Goal: Navigation & Orientation: Find specific page/section

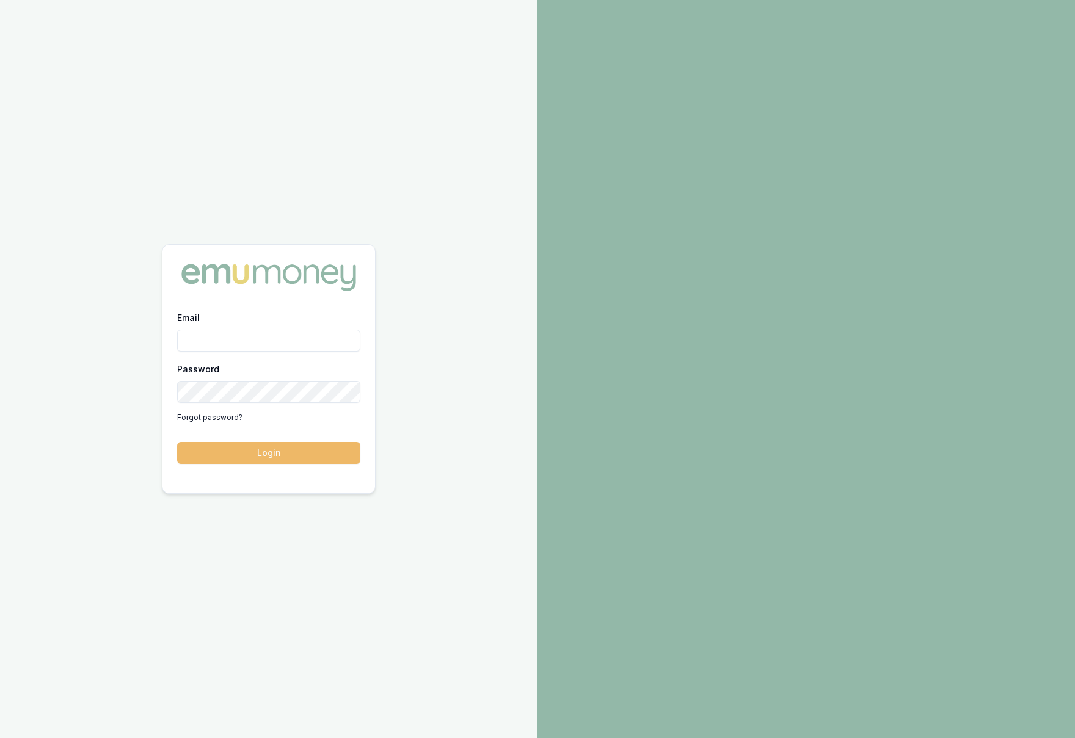
type input "krish.babu@emumoney.com.au"
click at [230, 458] on button "Login" at bounding box center [268, 453] width 183 height 22
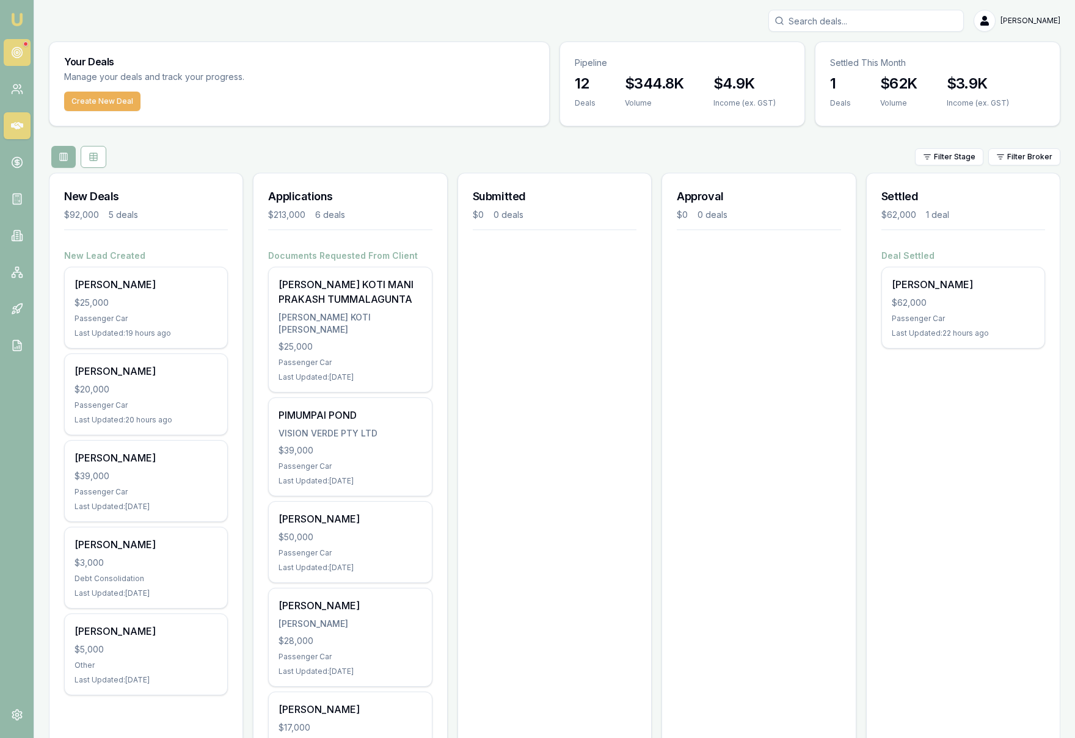
click at [17, 54] on icon at bounding box center [17, 52] width 12 height 12
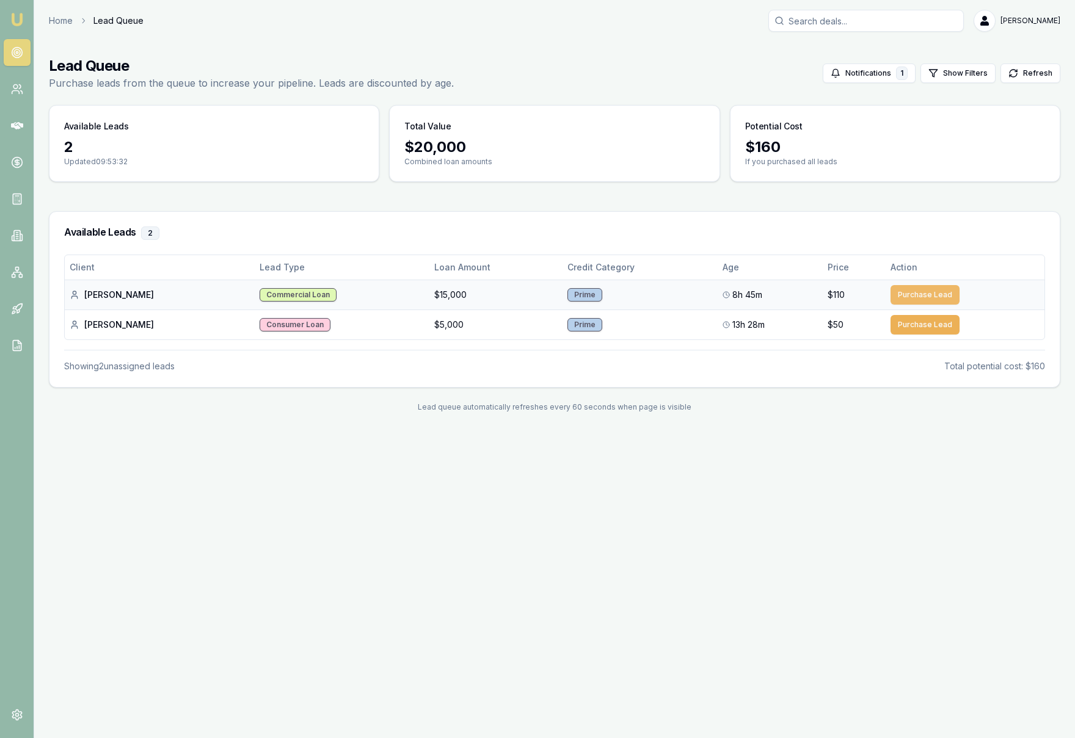
click at [923, 294] on button "Purchase Lead" at bounding box center [924, 295] width 69 height 20
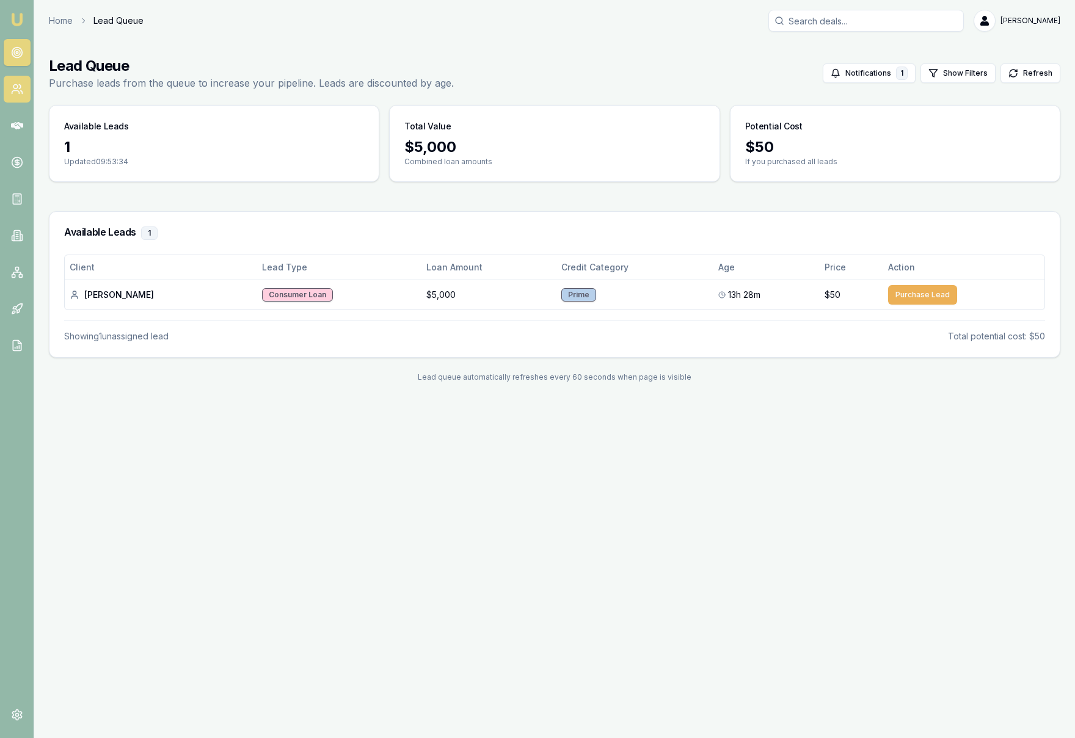
click at [20, 101] on link at bounding box center [17, 89] width 27 height 27
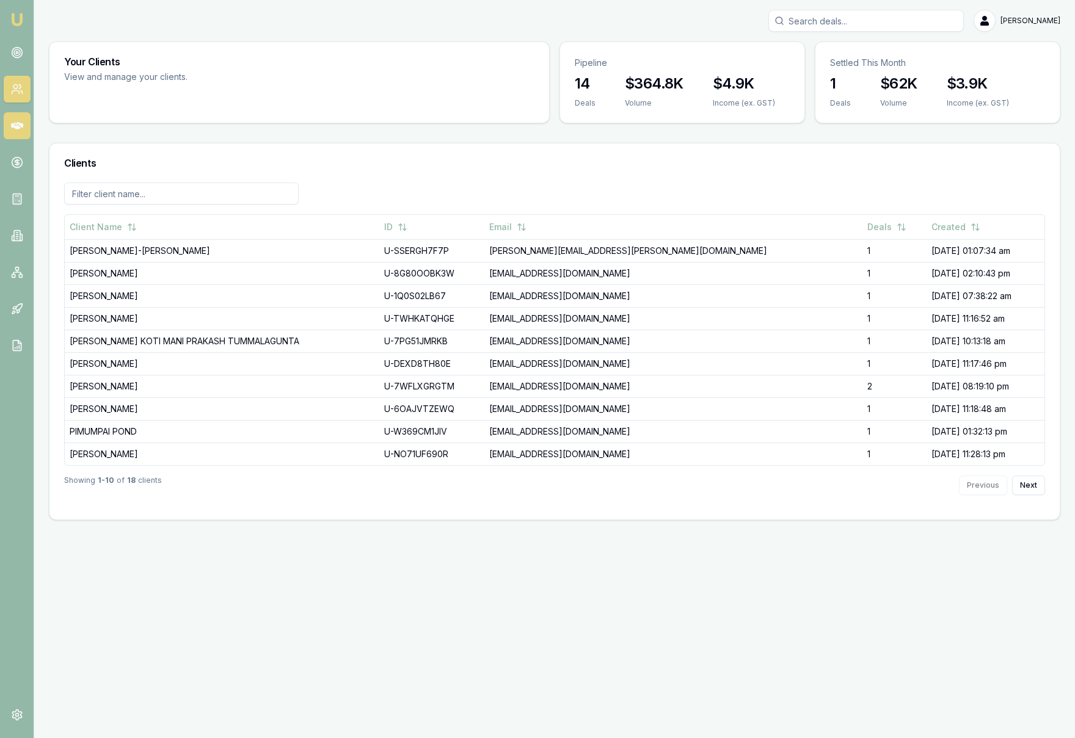
click at [18, 132] on link at bounding box center [17, 125] width 27 height 27
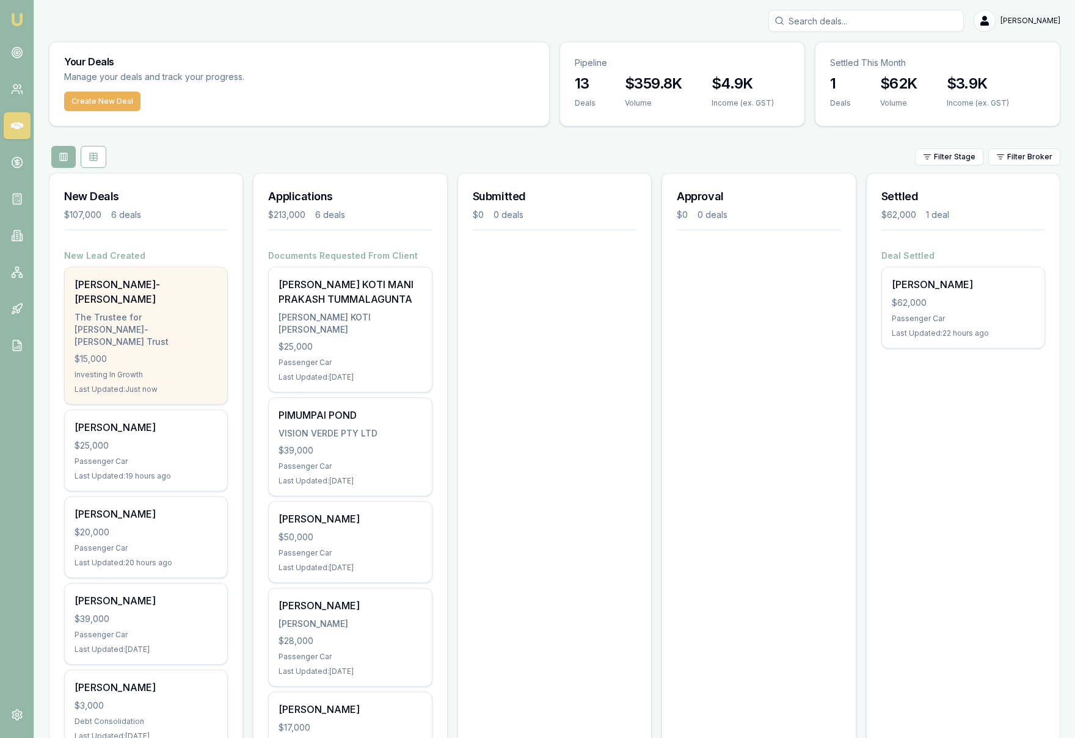
click at [193, 339] on div "Michael Li-Rosi The Trustee for Michael Li-Rosi Trust $15,000 Investing In Grow…" at bounding box center [146, 335] width 162 height 137
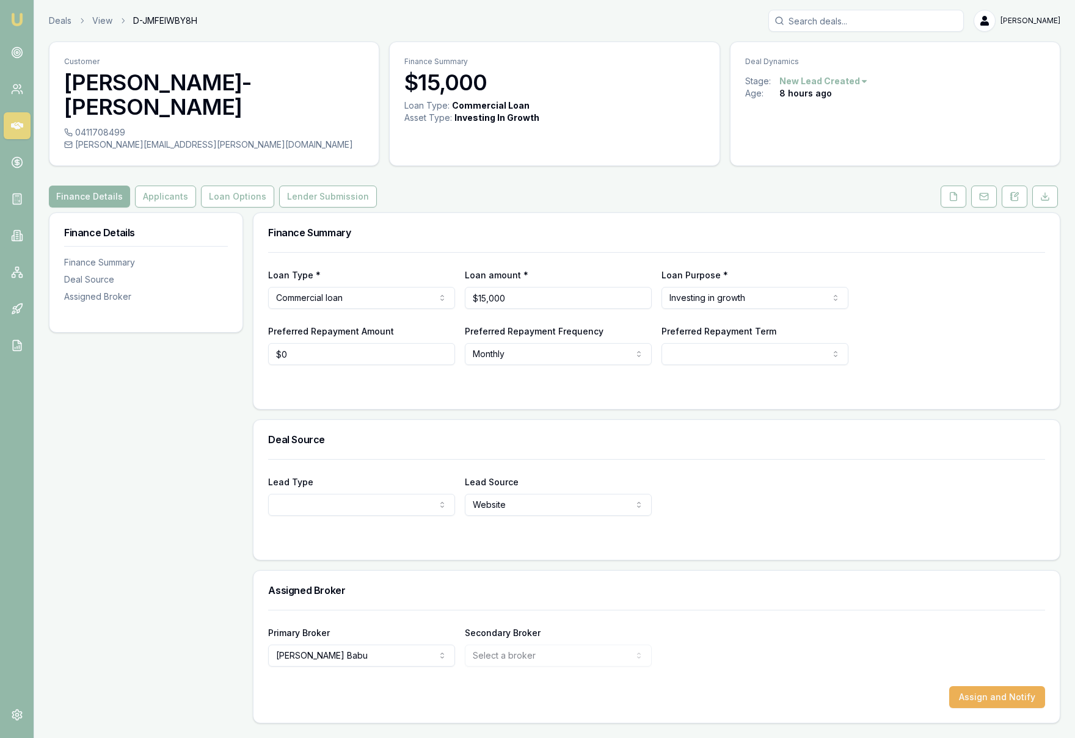
click at [821, 277] on html "Emu Broker Deals View D-JMFEIWBY8H Krish Babu Toggle Menu Customer Michael Li-R…" at bounding box center [537, 369] width 1075 height 738
click at [912, 299] on html "Emu Broker Deals View D-JMFEIWBY8H Krish Babu Toggle Menu Customer Michael Li-R…" at bounding box center [537, 369] width 1075 height 738
click at [845, 81] on html "Emu Broker Deals View D-JMFEIWBY8H Krish Babu Toggle Menu Customer Michael Li-R…" at bounding box center [537, 369] width 1075 height 738
click at [944, 87] on html "Emu Broker Deals View D-JMFEIWBY8H Krish Babu Toggle Menu Customer Michael Li-R…" at bounding box center [537, 369] width 1075 height 738
click at [23, 128] on link at bounding box center [17, 125] width 27 height 27
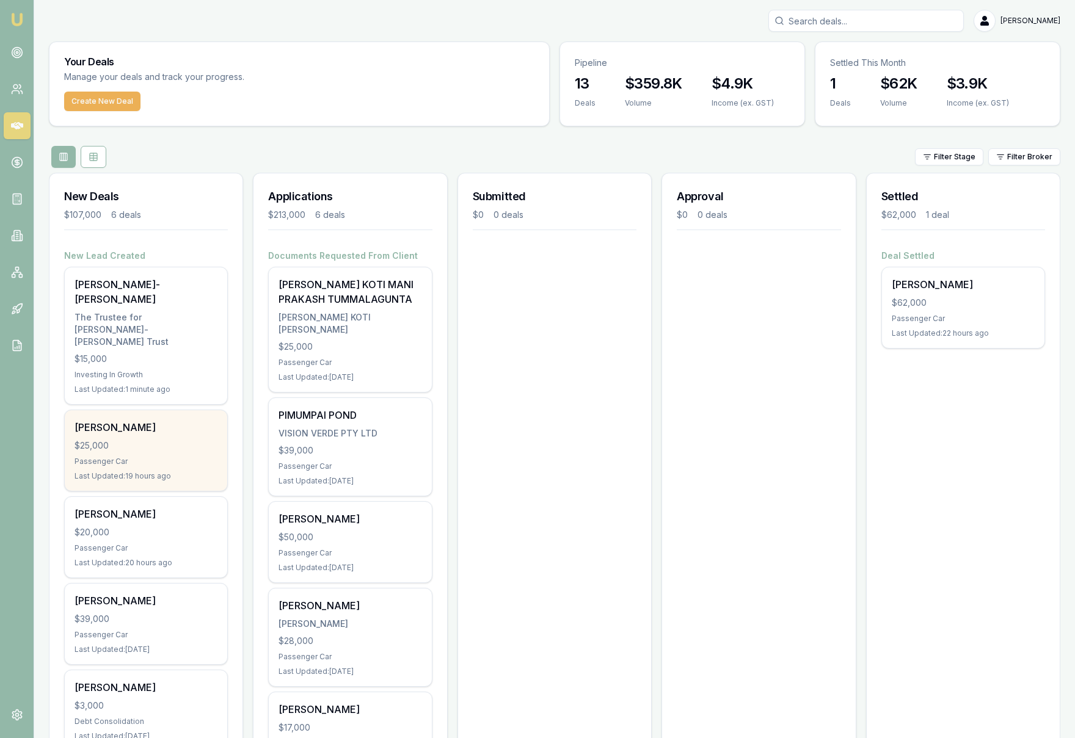
click at [180, 440] on div "$25,000" at bounding box center [146, 446] width 143 height 12
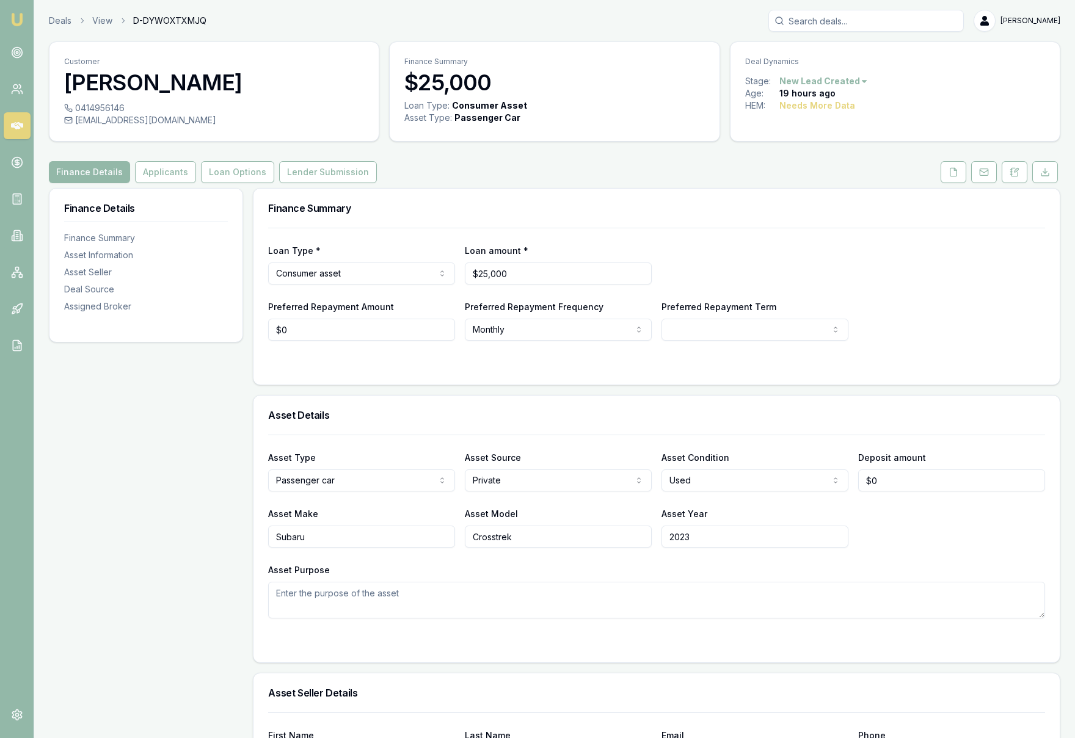
click at [833, 82] on html "Emu Broker Deals View D-DYWOXTXMJQ [PERSON_NAME] Toggle Menu Customer [PERSON_N…" at bounding box center [537, 369] width 1075 height 738
click at [833, 180] on div "- Not Interested" at bounding box center [821, 182] width 72 height 20
click at [24, 126] on link at bounding box center [17, 125] width 27 height 27
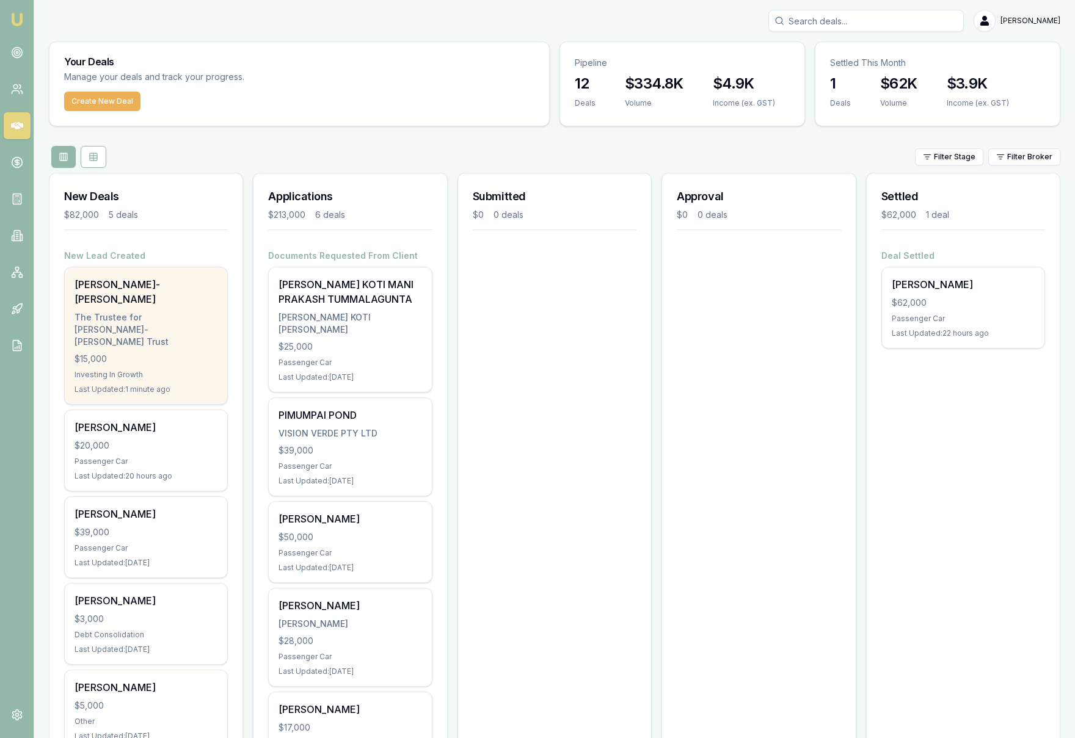
click at [197, 370] on div "Investing In Growth" at bounding box center [146, 375] width 143 height 10
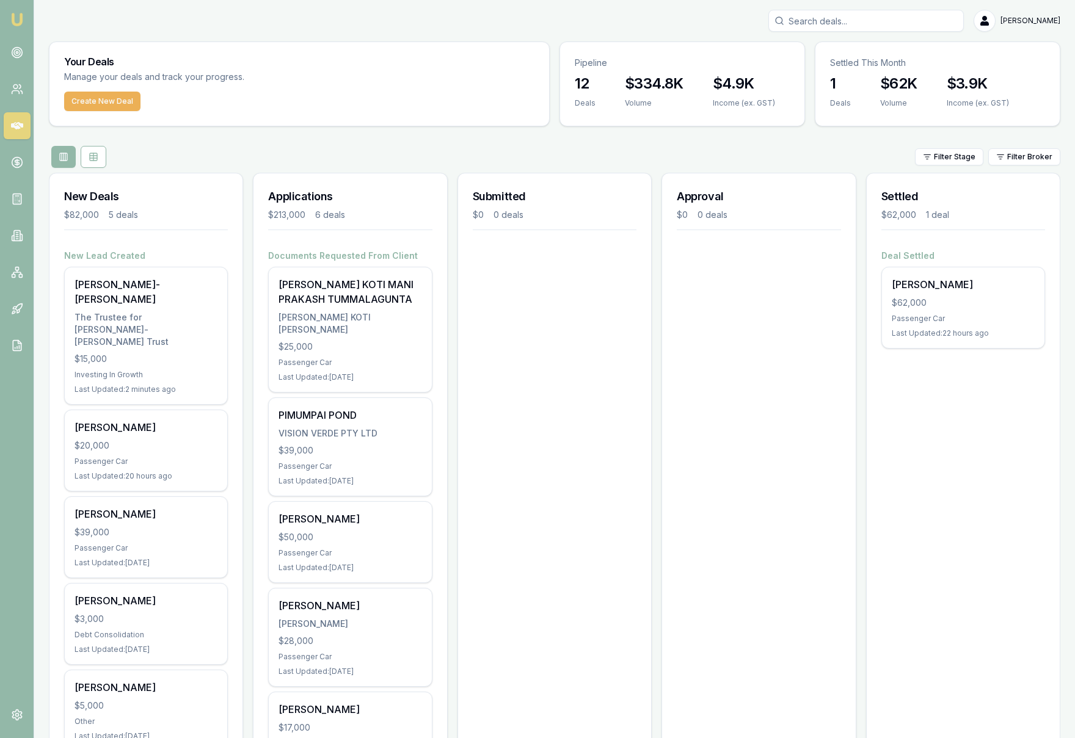
click at [337, 140] on div "Your Deals Manage your deals and track your progress. Create New Deal Pipeline …" at bounding box center [554, 477] width 1011 height 871
click at [20, 349] on icon at bounding box center [17, 346] width 8 height 10
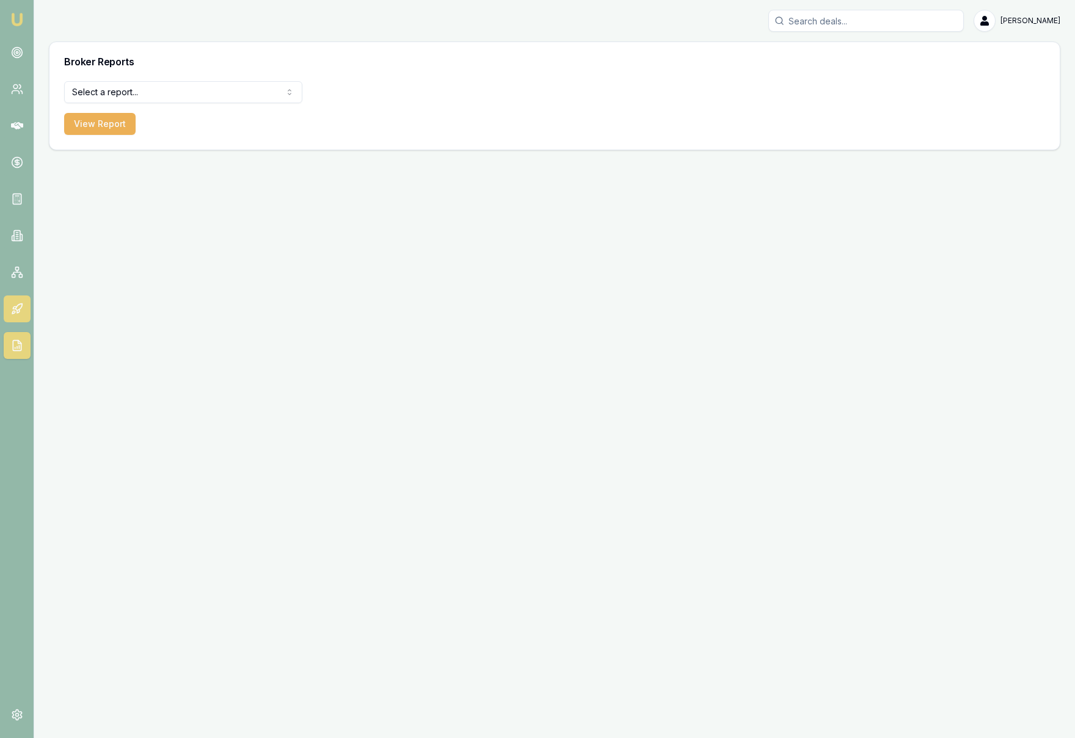
click at [15, 322] on link at bounding box center [17, 309] width 27 height 27
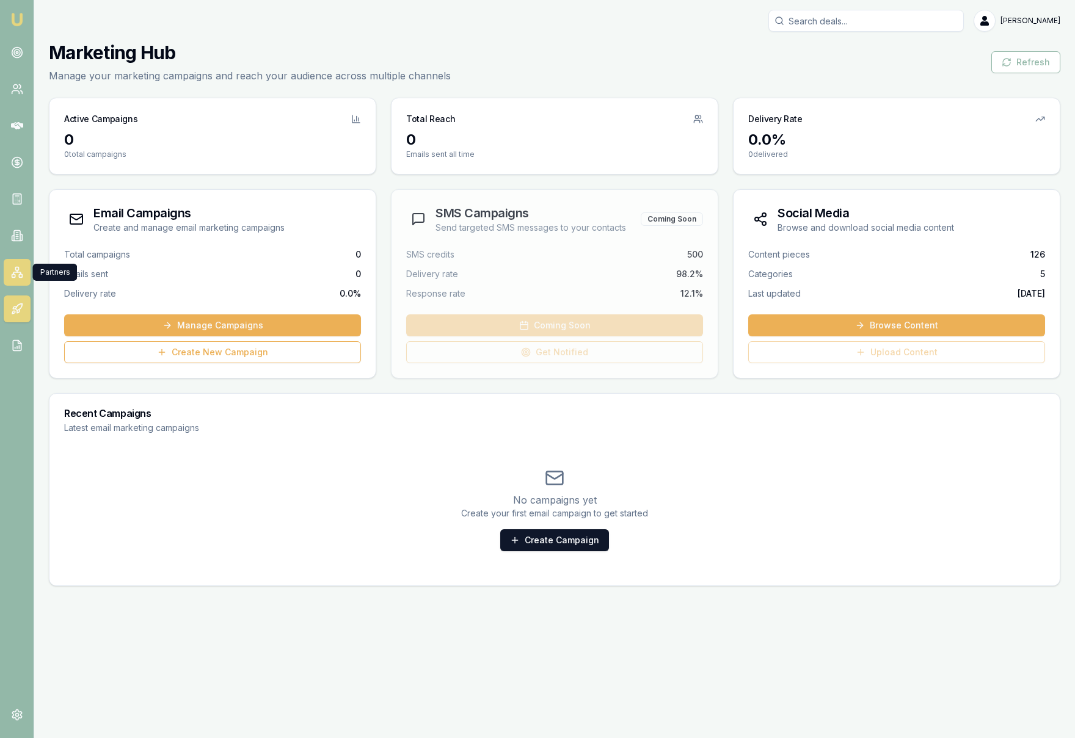
click at [16, 266] on link at bounding box center [17, 272] width 27 height 27
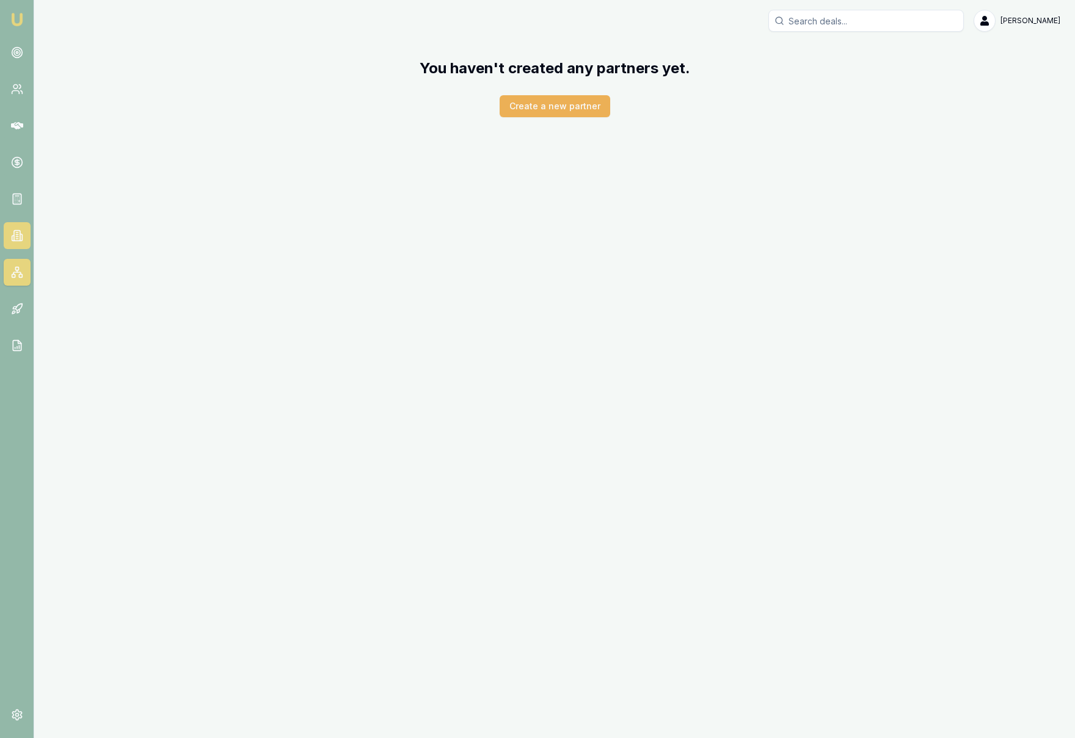
click at [26, 238] on link at bounding box center [17, 235] width 27 height 27
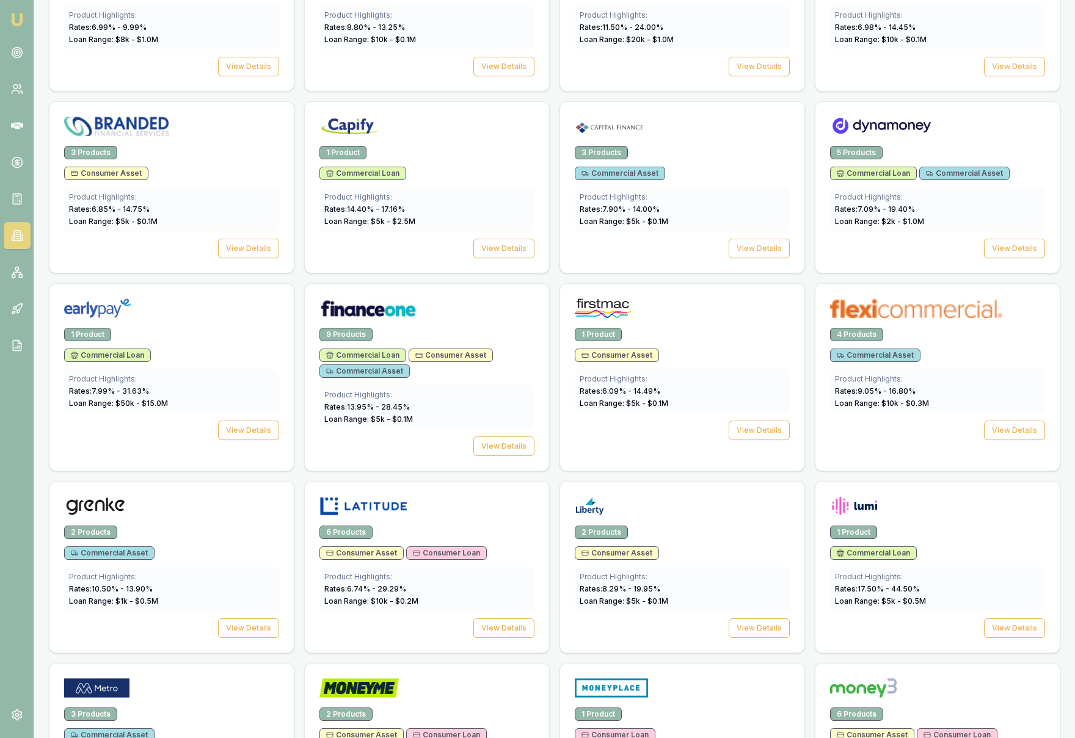
scroll to position [710, 0]
click at [481, 385] on div "Product Highlights: Rates: 13.95 % - 28.45 % Loan Range: $ 5 k - $ 0.1 M" at bounding box center [426, 407] width 215 height 44
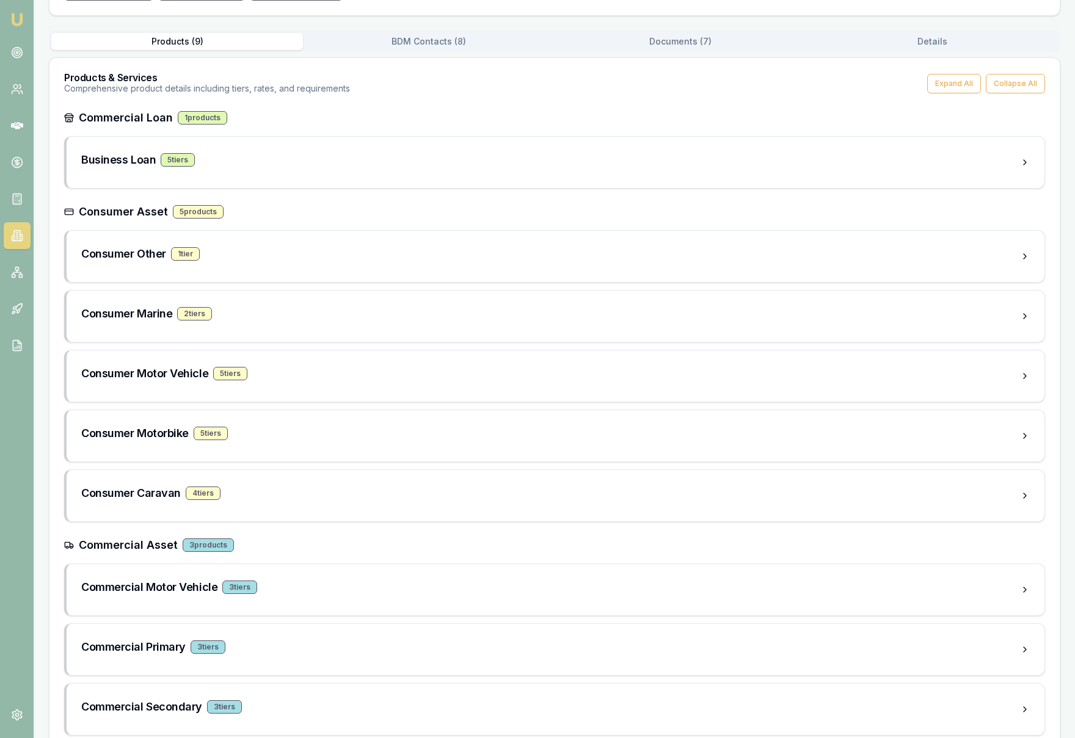
scroll to position [201, 0]
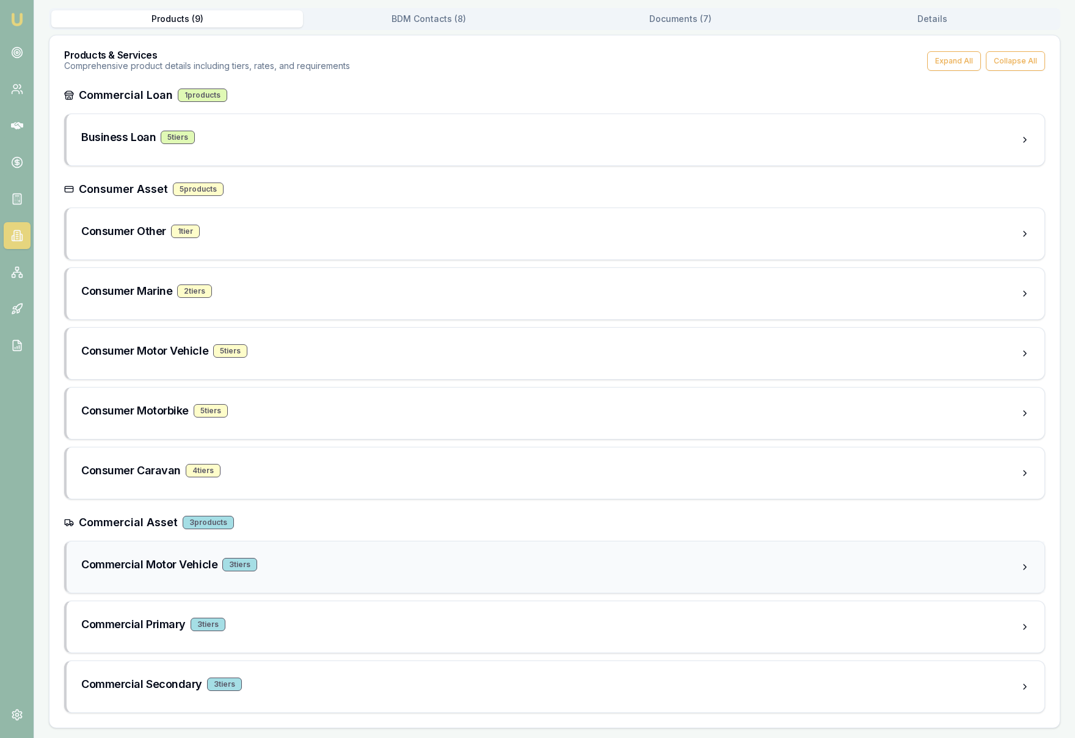
click at [319, 564] on div "Commercial Motor Vehicle 3 tier s" at bounding box center [550, 564] width 939 height 17
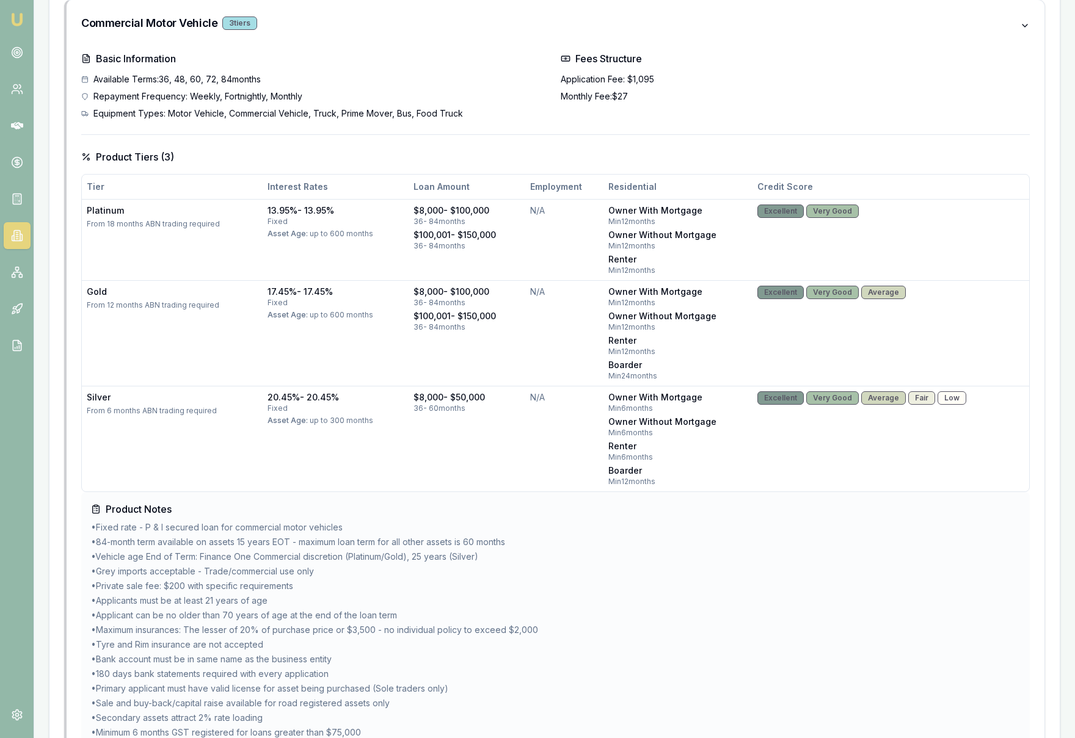
scroll to position [706, 0]
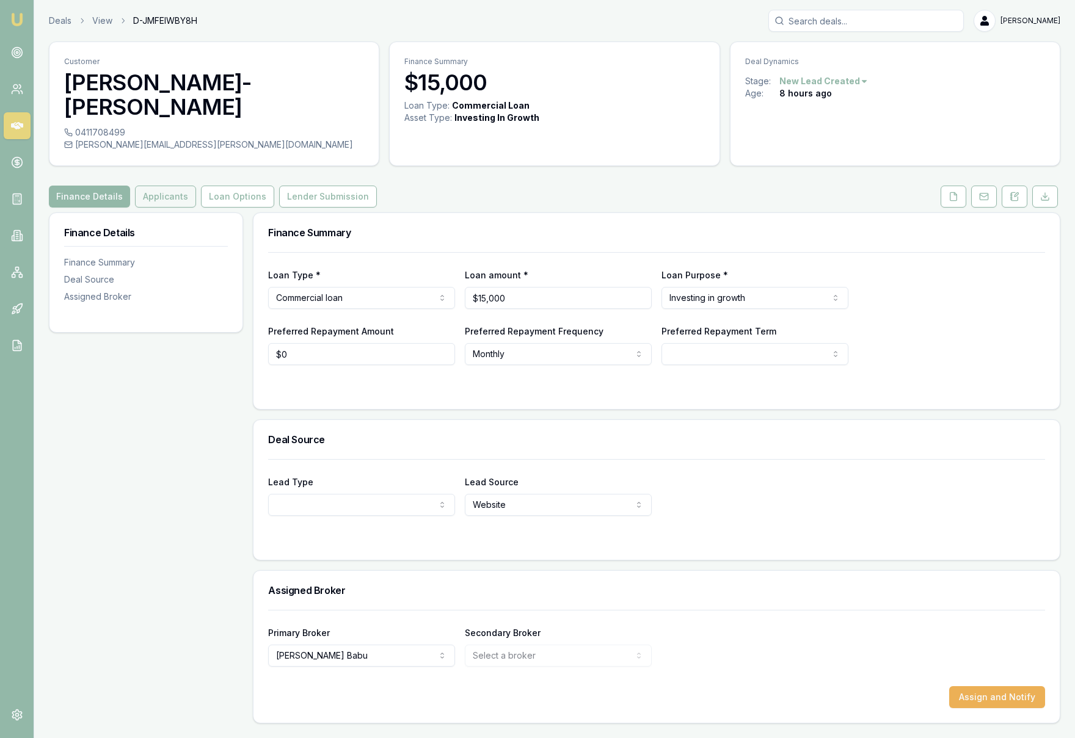
click at [167, 186] on button "Applicants" at bounding box center [165, 197] width 61 height 22
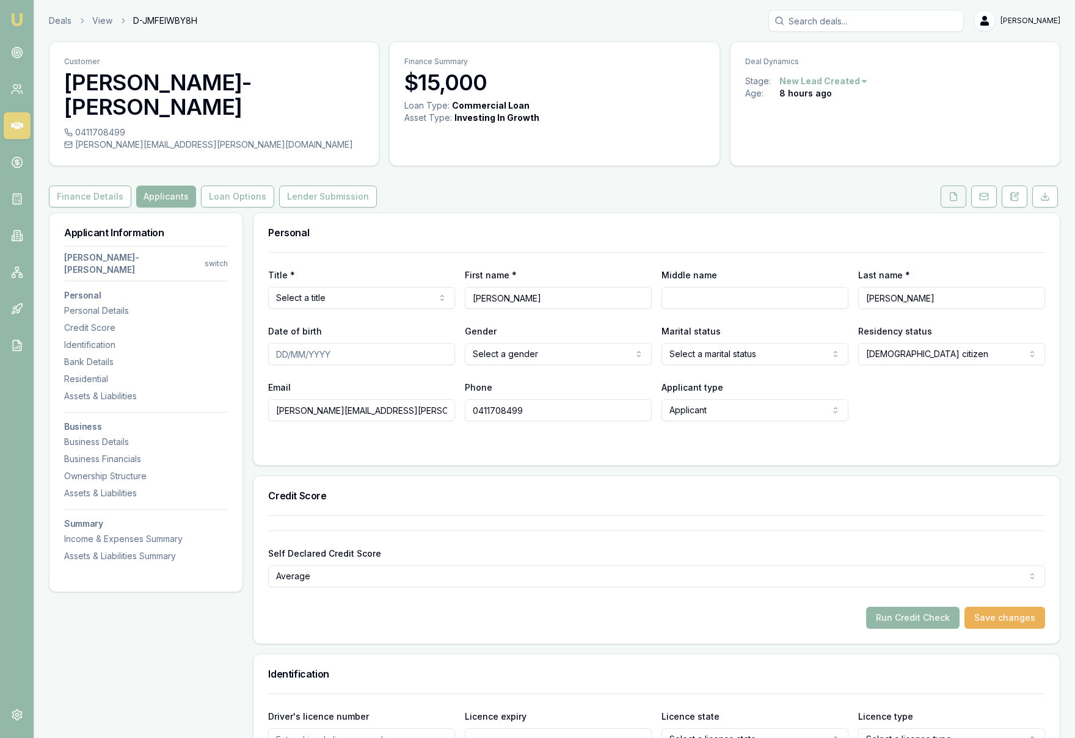
click at [958, 186] on button at bounding box center [954, 197] width 26 height 22
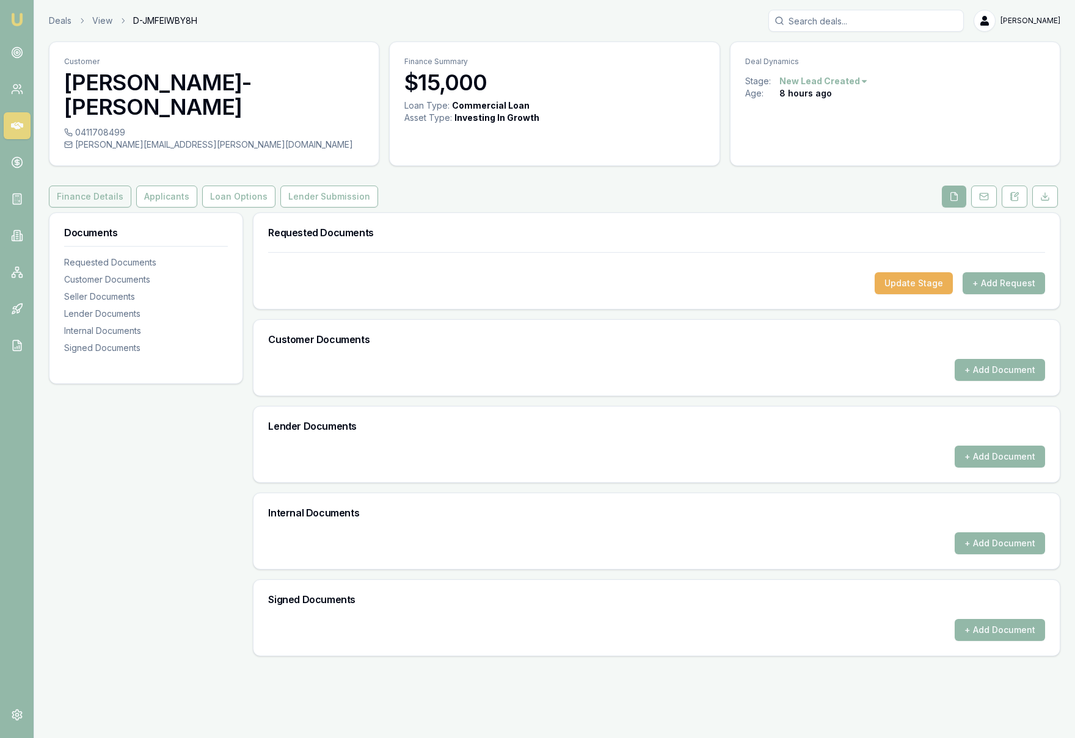
click at [96, 186] on button "Finance Details" at bounding box center [90, 197] width 82 height 22
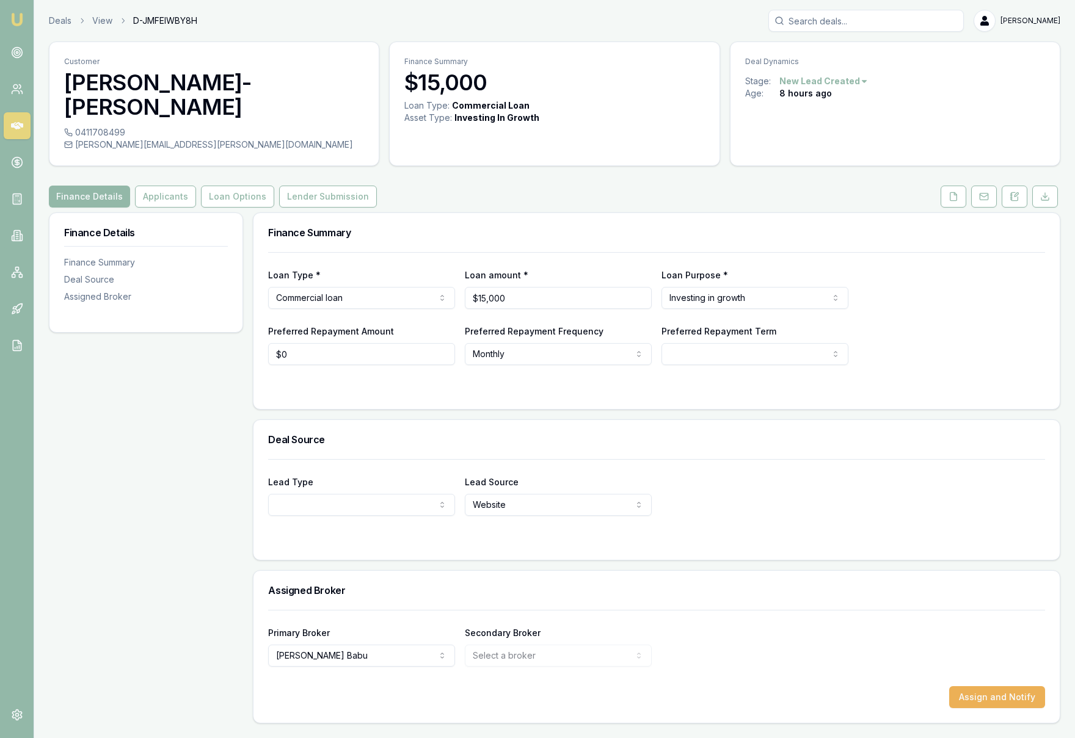
click at [21, 120] on icon at bounding box center [17, 126] width 12 height 12
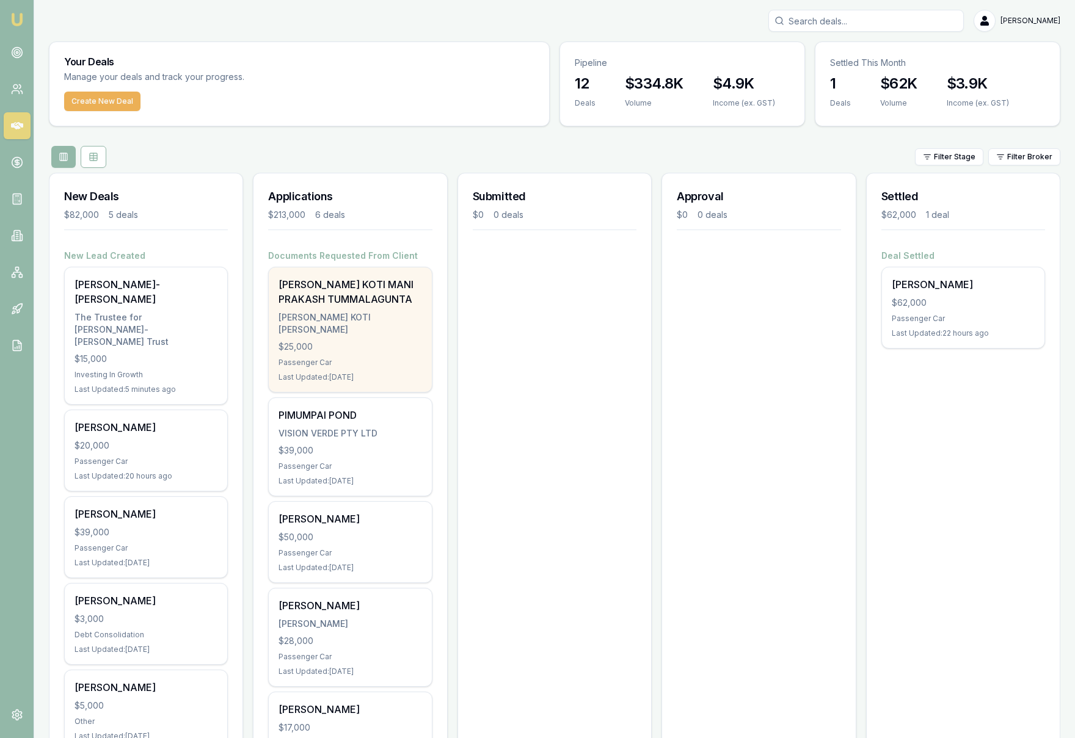
click at [358, 322] on div "[PERSON_NAME] KOTI [PERSON_NAME]" at bounding box center [349, 323] width 143 height 24
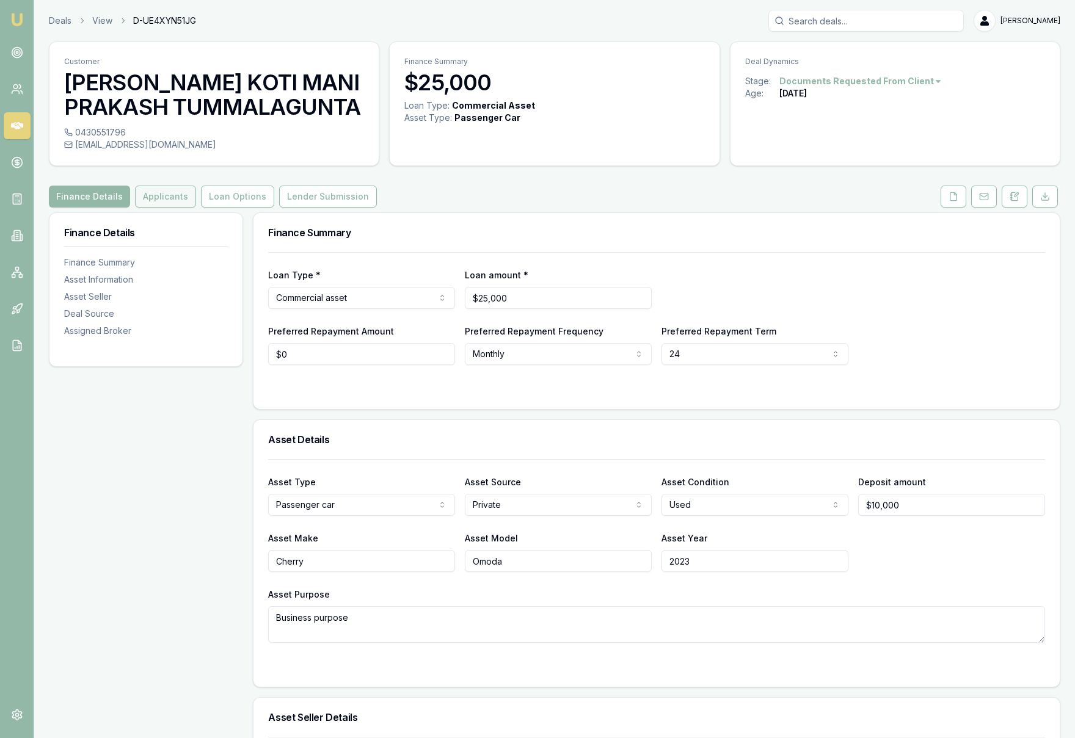
click at [160, 200] on button "Applicants" at bounding box center [165, 197] width 61 height 22
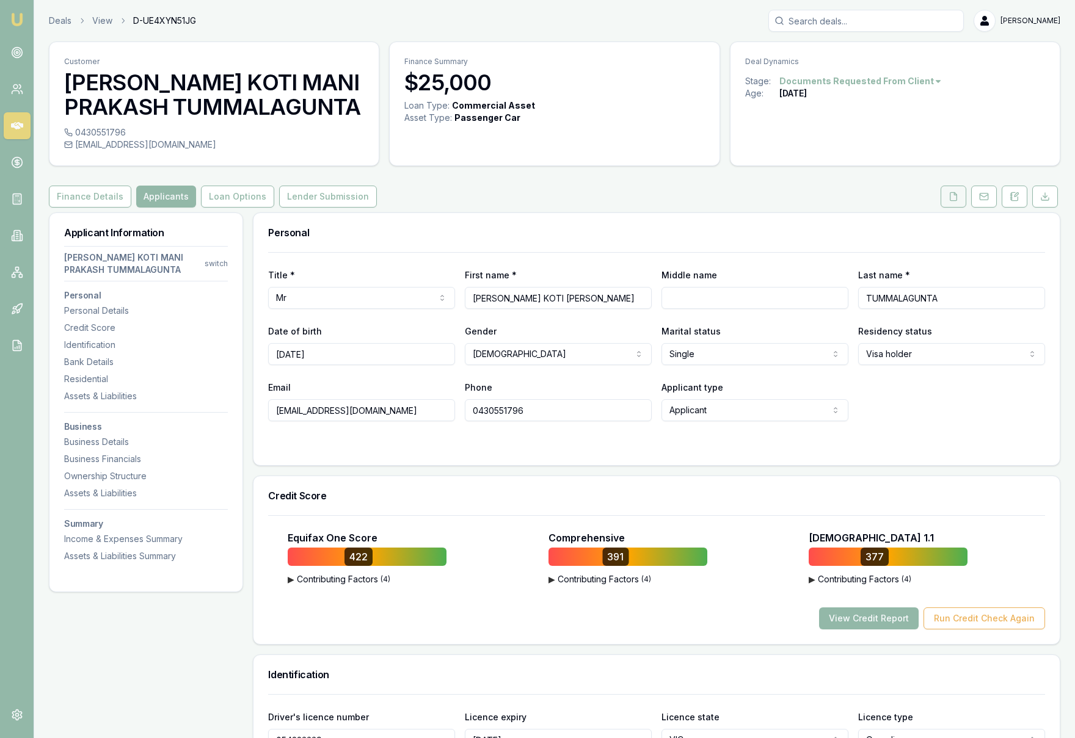
click at [953, 196] on icon at bounding box center [953, 197] width 10 height 10
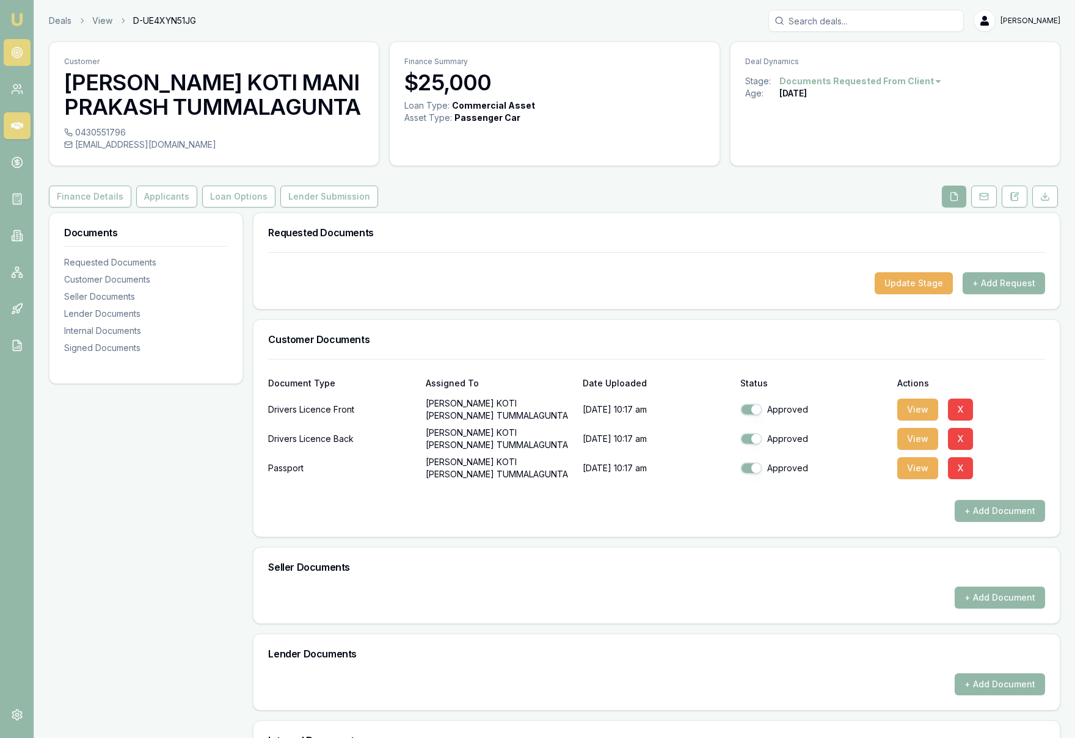
click at [13, 61] on link at bounding box center [17, 52] width 27 height 27
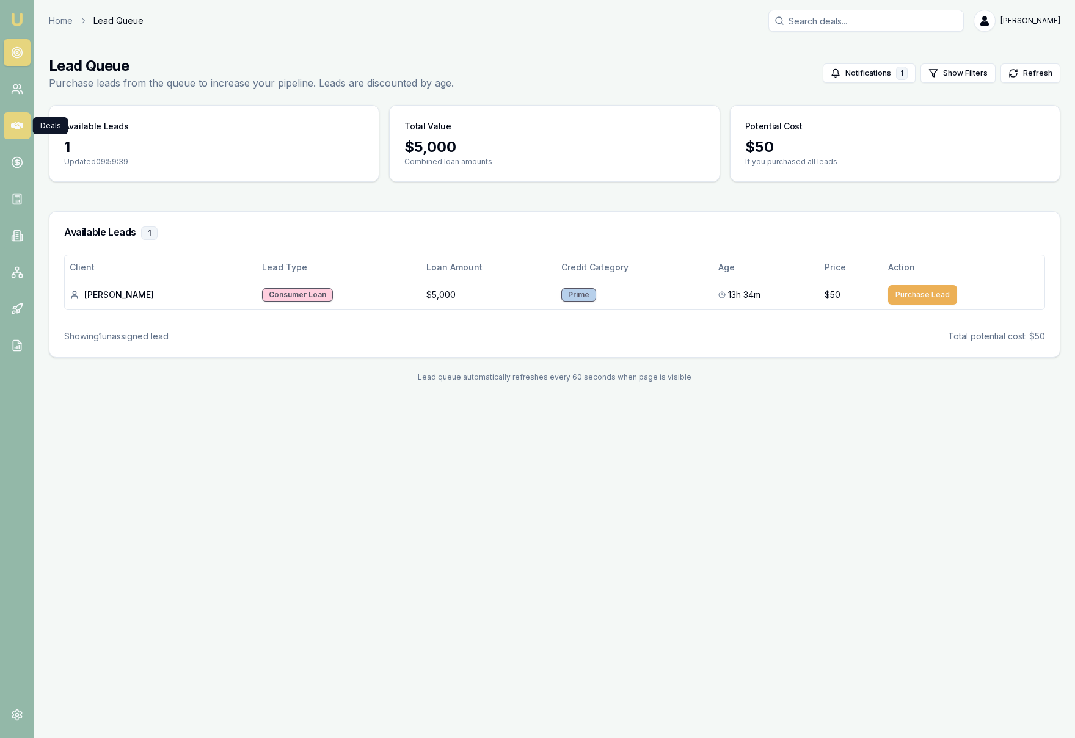
click at [18, 129] on icon at bounding box center [17, 125] width 12 height 7
